Goal: Task Accomplishment & Management: Use online tool/utility

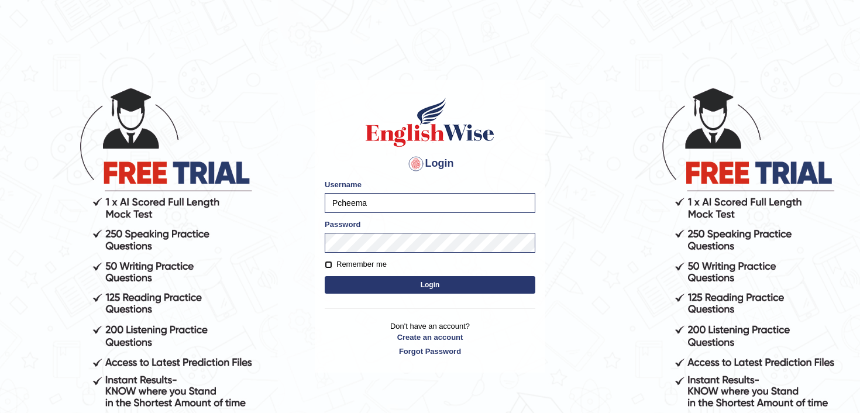
click at [328, 263] on input "Remember me" at bounding box center [329, 265] width 8 height 8
checkbox input "true"
click at [378, 279] on button "Login" at bounding box center [430, 285] width 211 height 18
click at [421, 286] on button "Login" at bounding box center [430, 285] width 211 height 18
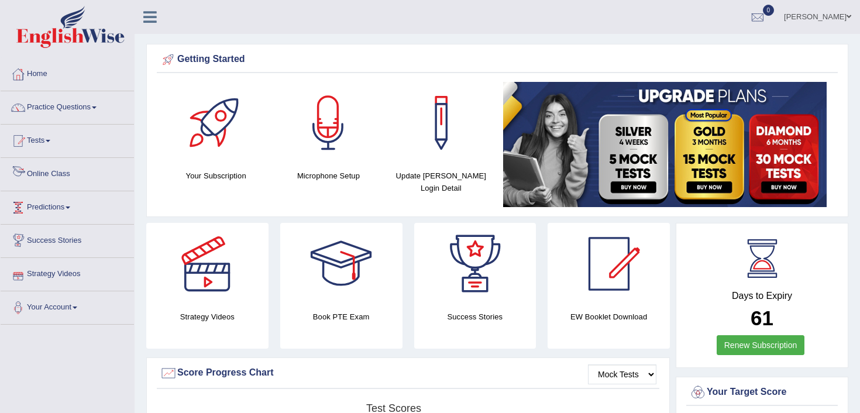
click at [69, 181] on link "Online Class" at bounding box center [67, 172] width 133 height 29
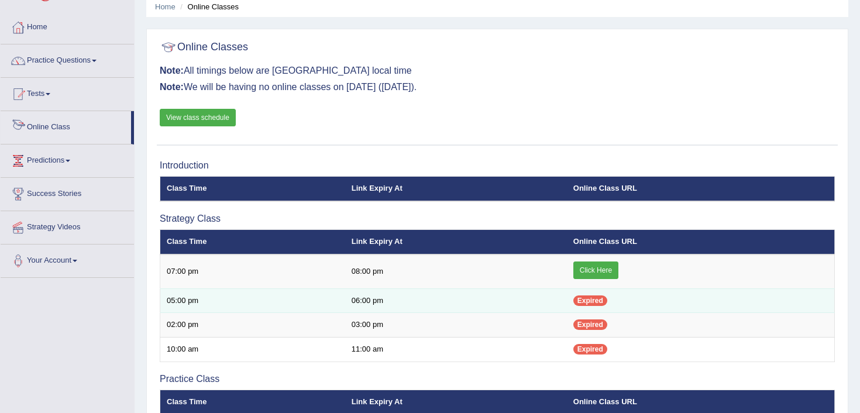
scroll to position [61, 0]
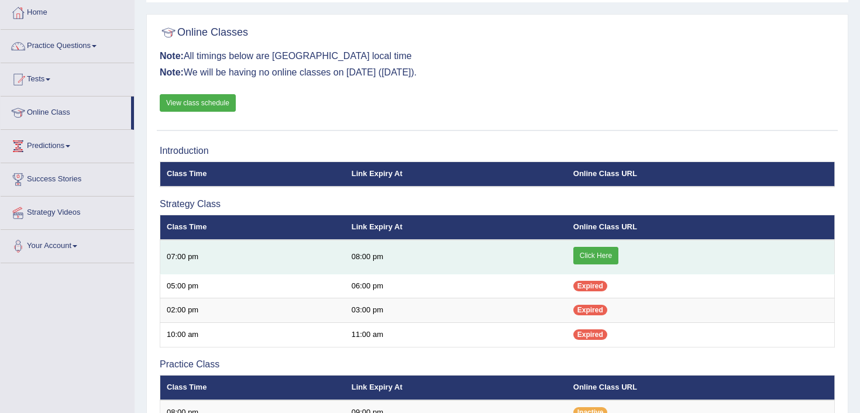
click at [609, 254] on link "Click Here" at bounding box center [595, 256] width 45 height 18
